Goal: Task Accomplishment & Management: Use online tool/utility

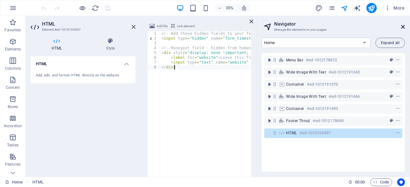
click at [401, 28] on icon at bounding box center [403, 26] width 4 height 5
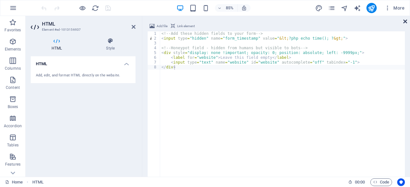
click at [404, 21] on icon at bounding box center [405, 21] width 4 height 5
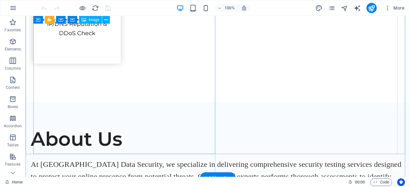
scroll to position [909, 0]
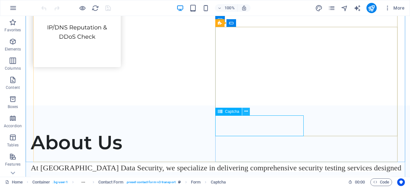
click at [245, 113] on icon at bounding box center [246, 111] width 4 height 7
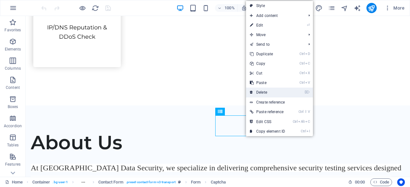
click at [266, 93] on link "⌦ Delete" at bounding box center [267, 93] width 43 height 10
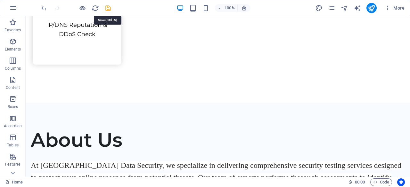
click at [107, 8] on icon "save" at bounding box center [107, 7] width 7 height 7
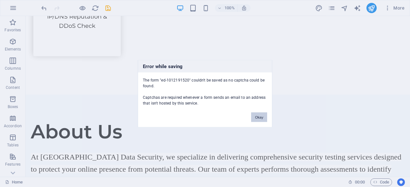
click at [256, 116] on button "Okay" at bounding box center [259, 117] width 16 height 10
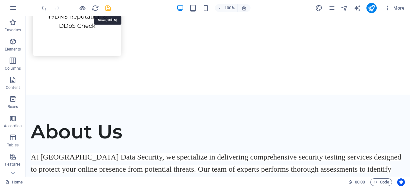
click at [109, 8] on icon "save" at bounding box center [107, 7] width 7 height 7
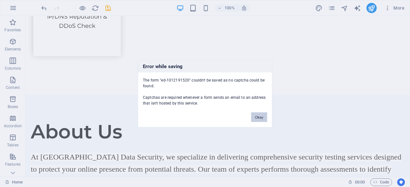
click at [259, 118] on button "Okay" at bounding box center [259, 117] width 16 height 10
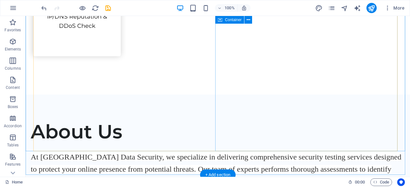
scroll to position [917, 0]
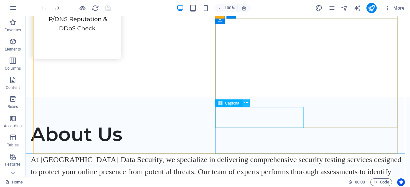
click at [245, 102] on icon at bounding box center [246, 103] width 4 height 7
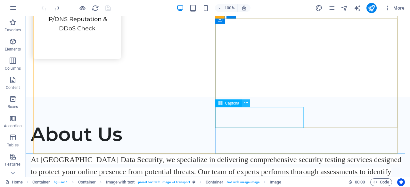
click at [245, 103] on icon at bounding box center [246, 103] width 4 height 7
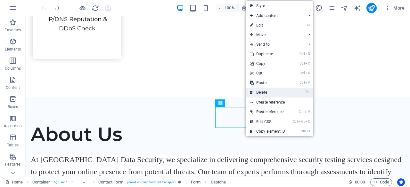
click at [254, 94] on link "⌦ Delete" at bounding box center [267, 93] width 43 height 10
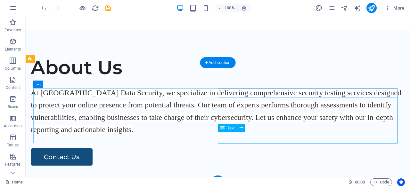
scroll to position [909, 0]
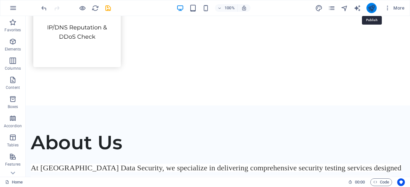
click at [371, 10] on icon "publish" at bounding box center [370, 7] width 7 height 7
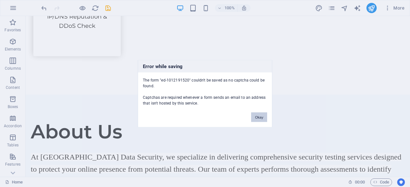
click at [262, 117] on button "Okay" at bounding box center [259, 117] width 16 height 10
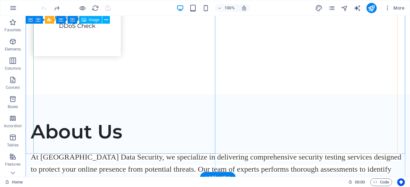
scroll to position [917, 0]
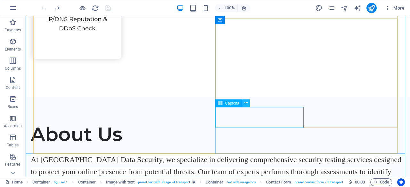
click at [245, 101] on icon at bounding box center [246, 103] width 4 height 7
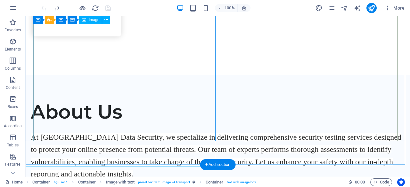
scroll to position [949, 0]
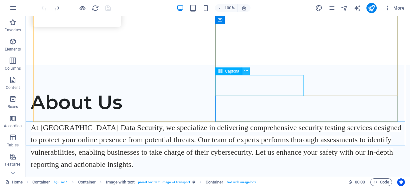
click at [246, 72] on icon at bounding box center [246, 71] width 4 height 7
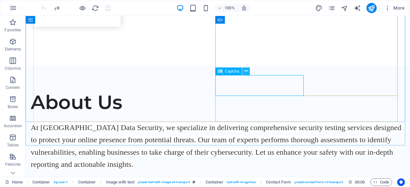
click at [245, 73] on icon at bounding box center [246, 71] width 4 height 7
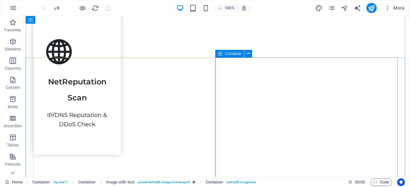
scroll to position [885, 0]
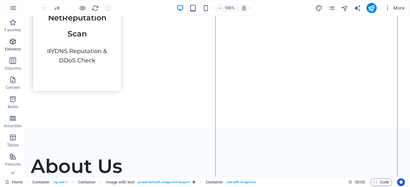
click at [8, 44] on span "Elements" at bounding box center [13, 45] width 26 height 15
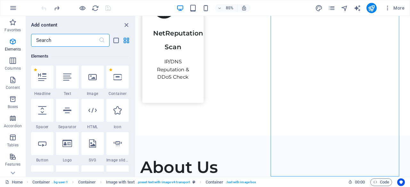
scroll to position [68, 0]
click at [45, 39] on input "text" at bounding box center [65, 40] width 68 height 13
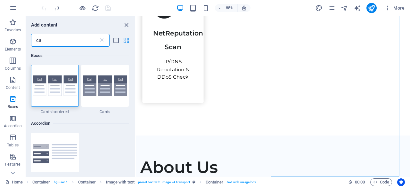
scroll to position [0, 0]
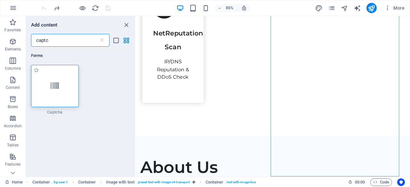
type input "captc"
click at [54, 87] on icon at bounding box center [55, 86] width 8 height 8
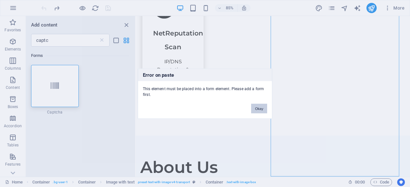
click at [260, 110] on button "Okay" at bounding box center [259, 109] width 16 height 10
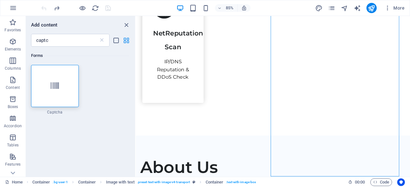
click at [124, 39] on icon "grid-view" at bounding box center [126, 40] width 7 height 7
click at [117, 39] on icon "list-view" at bounding box center [115, 40] width 7 height 7
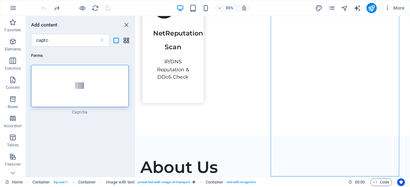
click at [124, 39] on icon "grid-view" at bounding box center [126, 40] width 7 height 7
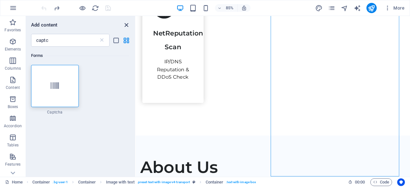
click at [127, 24] on icon "close panel" at bounding box center [126, 24] width 7 height 7
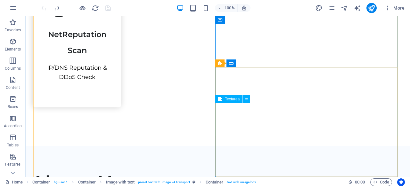
scroll to position [932, 0]
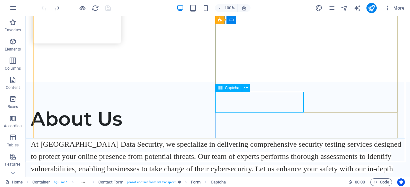
click at [238, 88] on span "Captcha" at bounding box center [232, 88] width 14 height 4
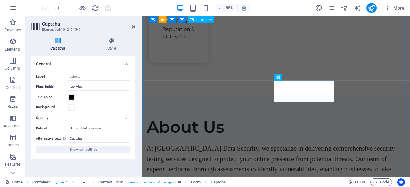
scroll to position [949, 0]
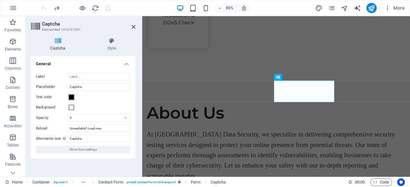
click at [72, 97] on span at bounding box center [71, 97] width 5 height 5
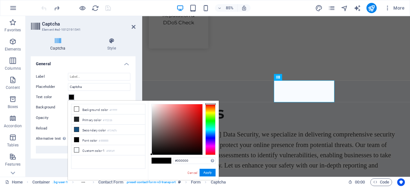
click at [62, 76] on label "Label" at bounding box center [52, 77] width 32 height 8
click at [68, 76] on input "Label" at bounding box center [99, 77] width 62 height 8
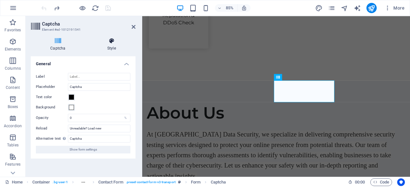
click at [115, 40] on icon at bounding box center [112, 41] width 48 height 6
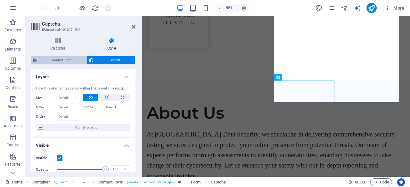
click at [65, 60] on span "Contact Form" at bounding box center [62, 60] width 46 height 8
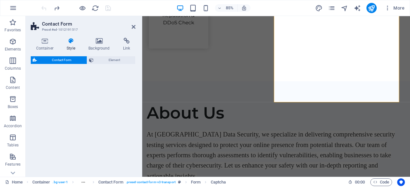
select select "rem"
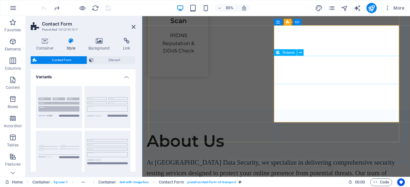
scroll to position [885, 0]
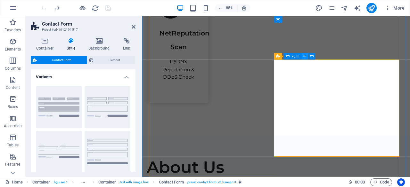
click at [305, 57] on icon at bounding box center [304, 56] width 3 height 6
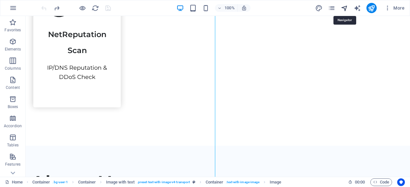
click at [346, 8] on icon "navigator" at bounding box center [343, 7] width 7 height 7
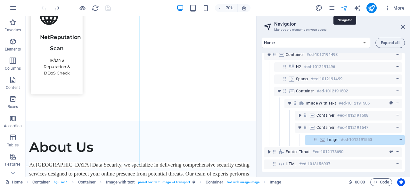
scroll to position [59, 1]
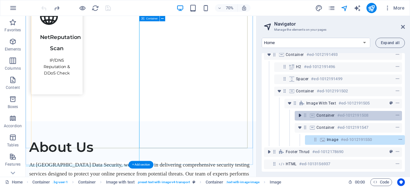
click at [299, 112] on icon "toggle-expand" at bounding box center [299, 115] width 6 height 6
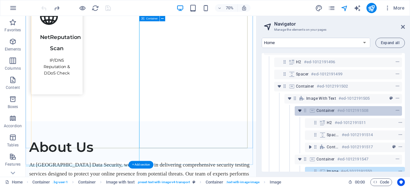
scroll to position [95, 1]
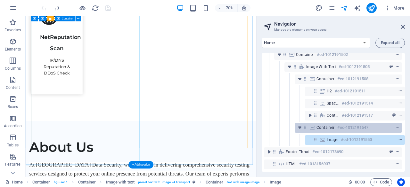
click at [321, 125] on span "Container" at bounding box center [325, 127] width 18 height 5
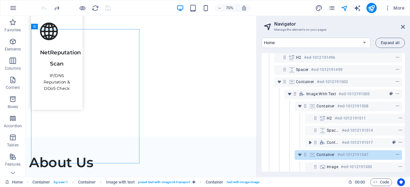
scroll to position [0, 1]
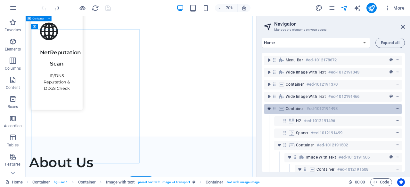
click at [269, 109] on icon "toggle-expand" at bounding box center [269, 109] width 6 height 6
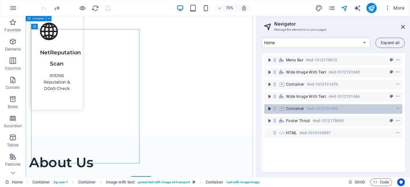
scroll to position [0, 0]
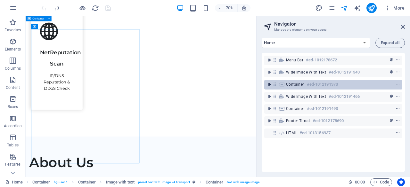
click at [269, 85] on icon "toggle-expand" at bounding box center [269, 84] width 6 height 6
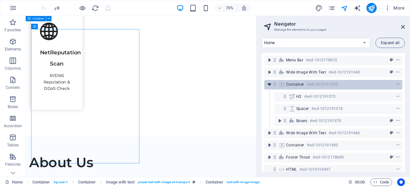
click at [269, 85] on icon "toggle-expand" at bounding box center [269, 84] width 6 height 6
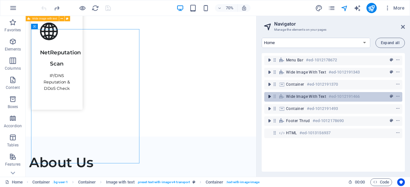
click at [268, 98] on icon "toggle-expand" at bounding box center [269, 96] width 6 height 6
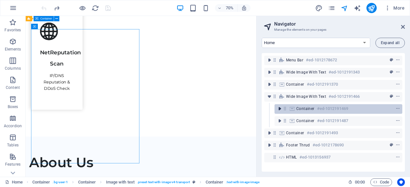
click at [278, 108] on icon "toggle-expand" at bounding box center [279, 109] width 6 height 6
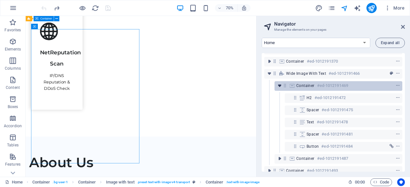
scroll to position [32, 0]
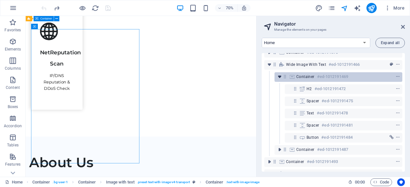
click at [279, 77] on icon "toggle-expand" at bounding box center [279, 77] width 6 height 6
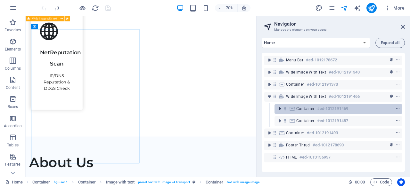
scroll to position [0, 0]
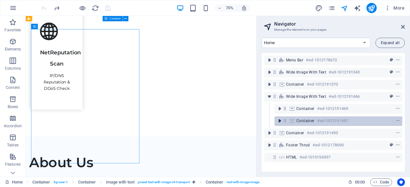
click at [280, 121] on icon "toggle-expand" at bounding box center [279, 121] width 6 height 6
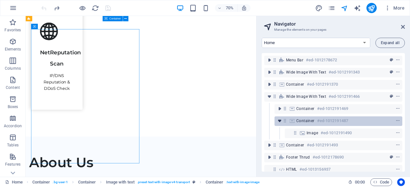
click at [280, 122] on icon "toggle-expand" at bounding box center [279, 121] width 6 height 6
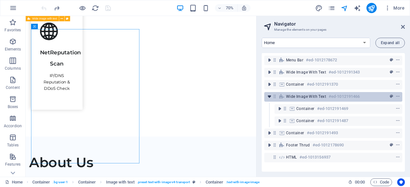
click at [269, 96] on icon "toggle-expand" at bounding box center [269, 96] width 6 height 6
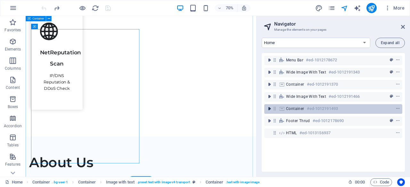
click at [269, 109] on icon "toggle-expand" at bounding box center [269, 109] width 6 height 6
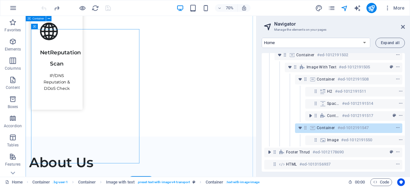
scroll to position [95, 0]
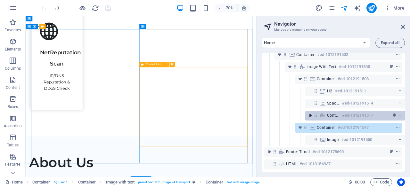
click at [309, 112] on icon "toggle-expand" at bounding box center [310, 115] width 6 height 6
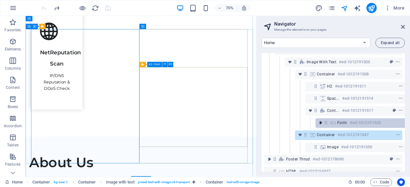
click at [319, 124] on icon "toggle-expand" at bounding box center [320, 123] width 6 height 6
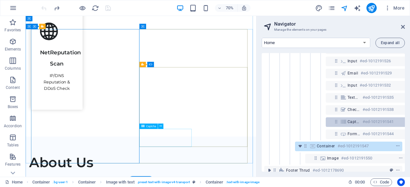
scroll to position [173, 0]
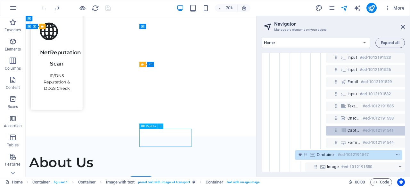
click at [336, 130] on icon at bounding box center [335, 130] width 5 height 5
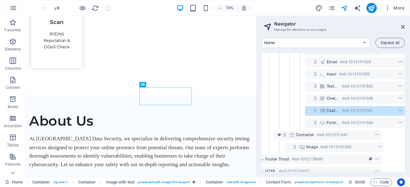
scroll to position [194, 22]
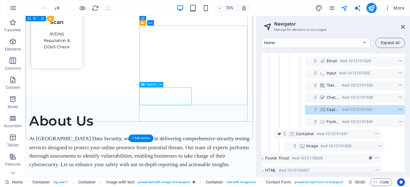
click at [398, 108] on icon "context-menu" at bounding box center [400, 110] width 4 height 4
click at [314, 110] on icon at bounding box center [314, 109] width 5 height 5
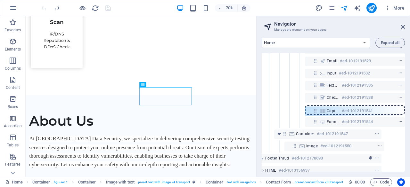
click at [316, 109] on div "Menu Bar #ed-1012178672 Wide image with text #ed-1012191343 Container #ed-10121…" at bounding box center [332, 112] width 143 height 119
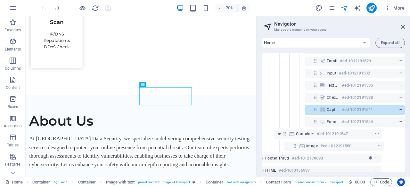
click at [398, 108] on icon "context-menu" at bounding box center [400, 110] width 4 height 4
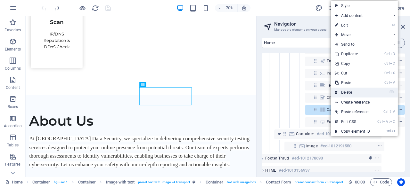
click at [354, 93] on link "⌦ Delete" at bounding box center [352, 93] width 43 height 10
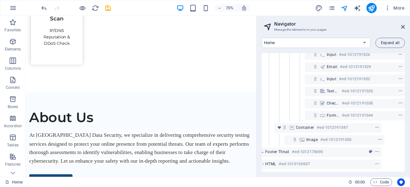
scroll to position [193, 22]
click at [106, 6] on icon "save" at bounding box center [107, 7] width 7 height 7
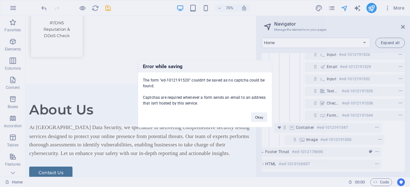
drag, startPoint x: 143, startPoint y: 80, endPoint x: 201, endPoint y: 106, distance: 63.6
click at [201, 106] on div "The form "ed-1012191520" couldn't be saved as no captcha could be found. Captch…" at bounding box center [205, 89] width 134 height 34
copy div "The form "ed-1012191520" couldn't be saved as no captcha could be found. Captch…"
